Goal: Transaction & Acquisition: Obtain resource

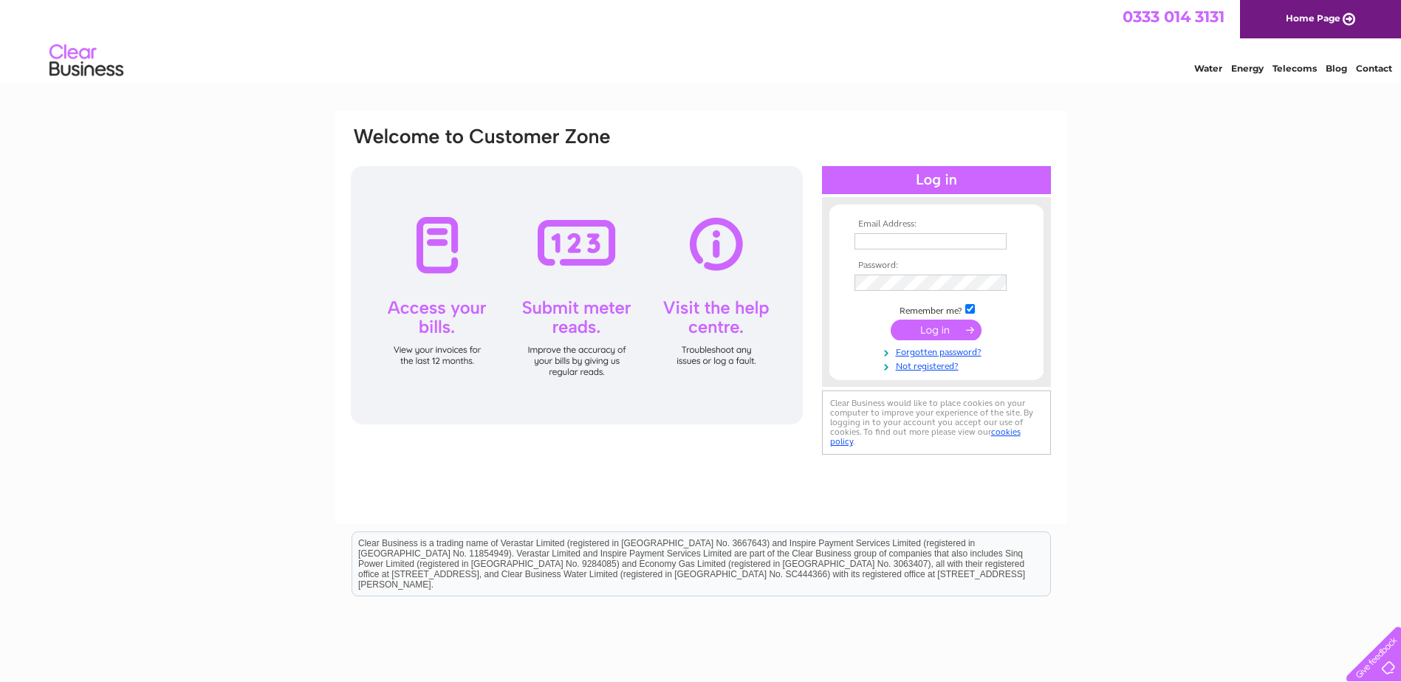
type input "info@casaargentina.com"
click at [939, 314] on td "Remember me?" at bounding box center [936, 309] width 171 height 15
click at [937, 324] on input "submit" at bounding box center [936, 330] width 91 height 21
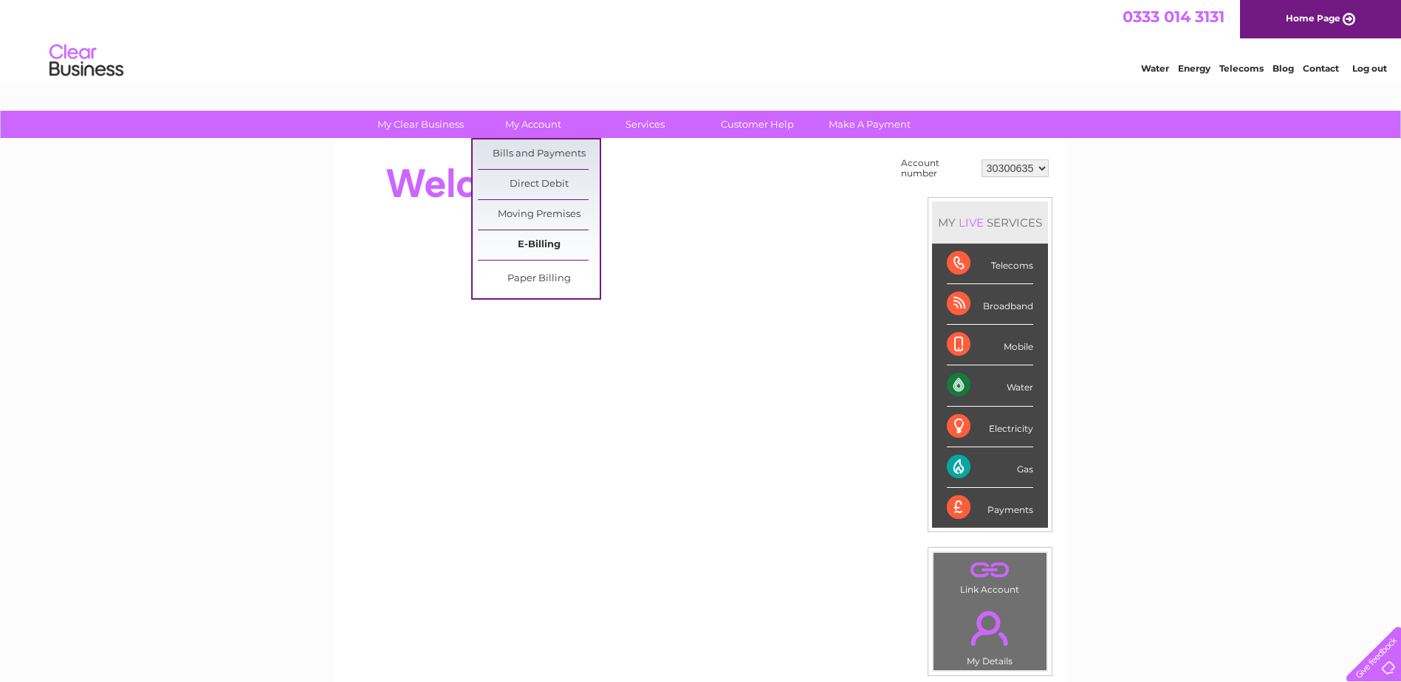
click at [548, 243] on link "E-Billing" at bounding box center [539, 245] width 122 height 30
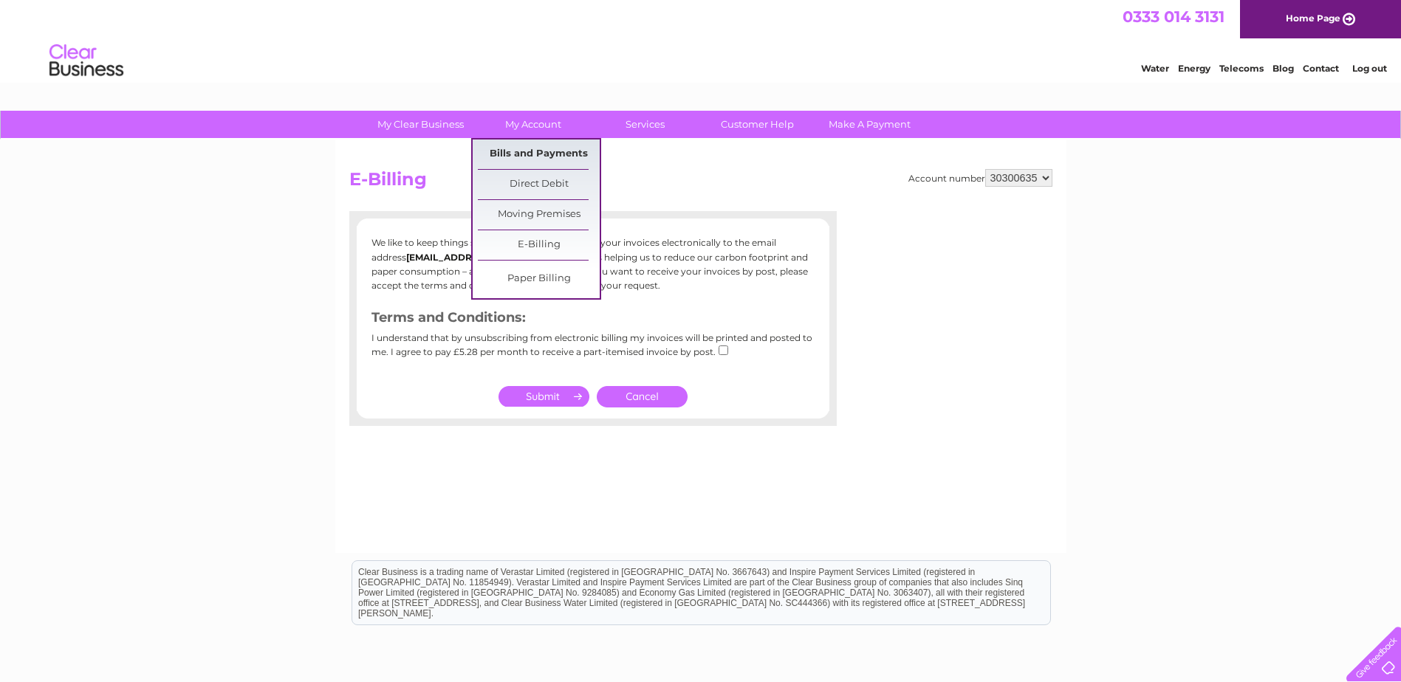
click at [540, 154] on link "Bills and Payments" at bounding box center [539, 155] width 122 height 30
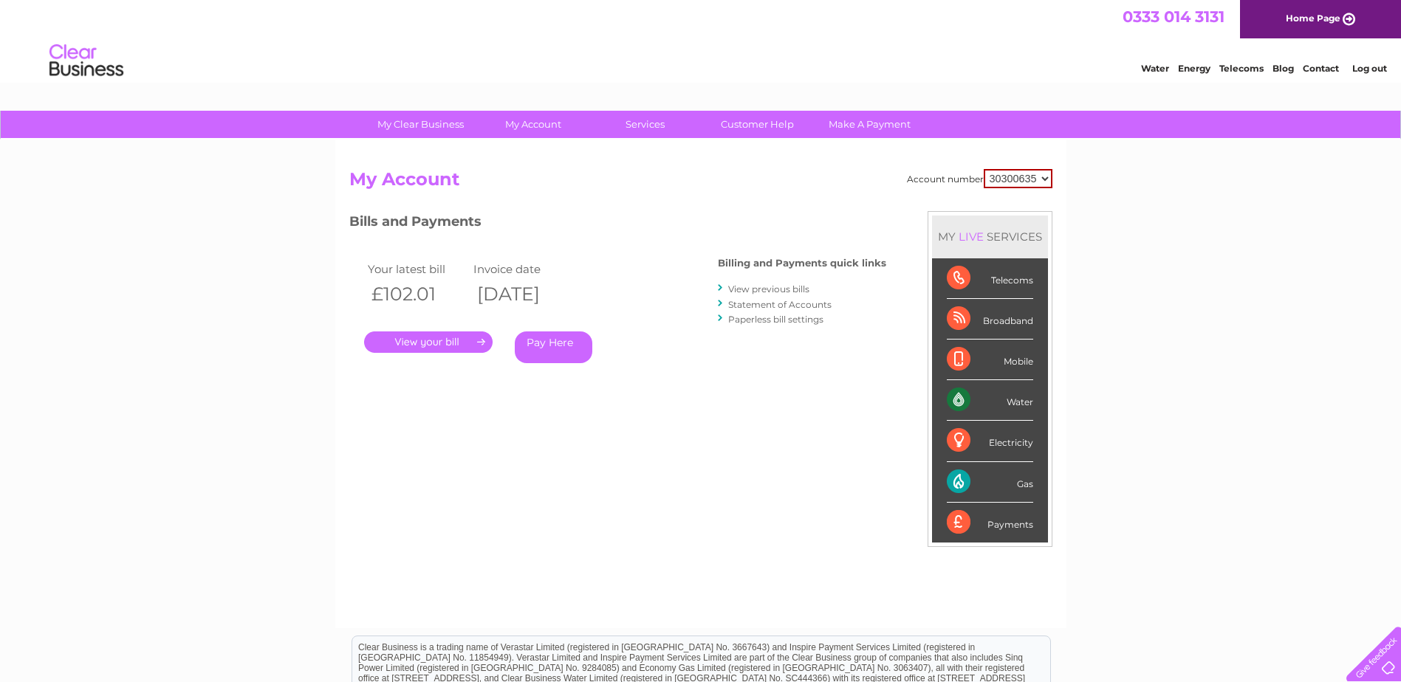
click at [450, 339] on link "." at bounding box center [428, 342] width 129 height 21
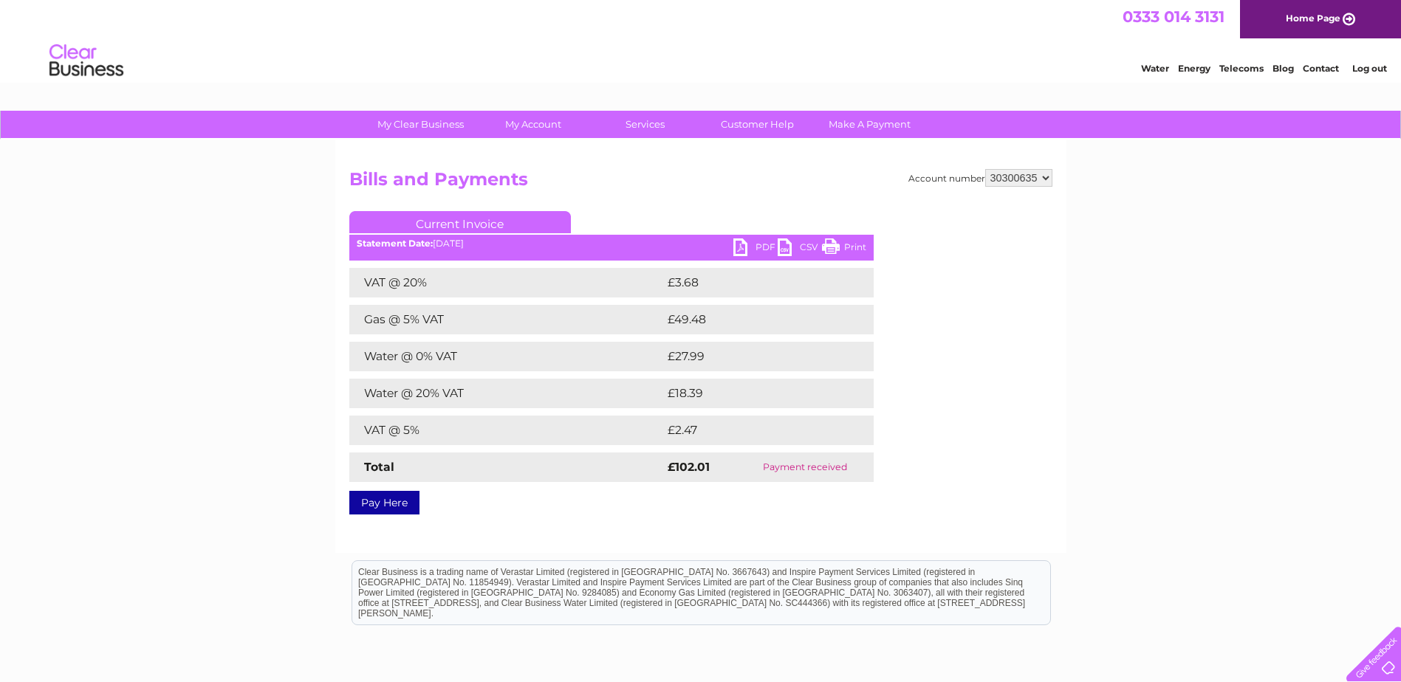
click at [746, 250] on link "PDF" at bounding box center [755, 249] width 44 height 21
